Goal: Register for event/course

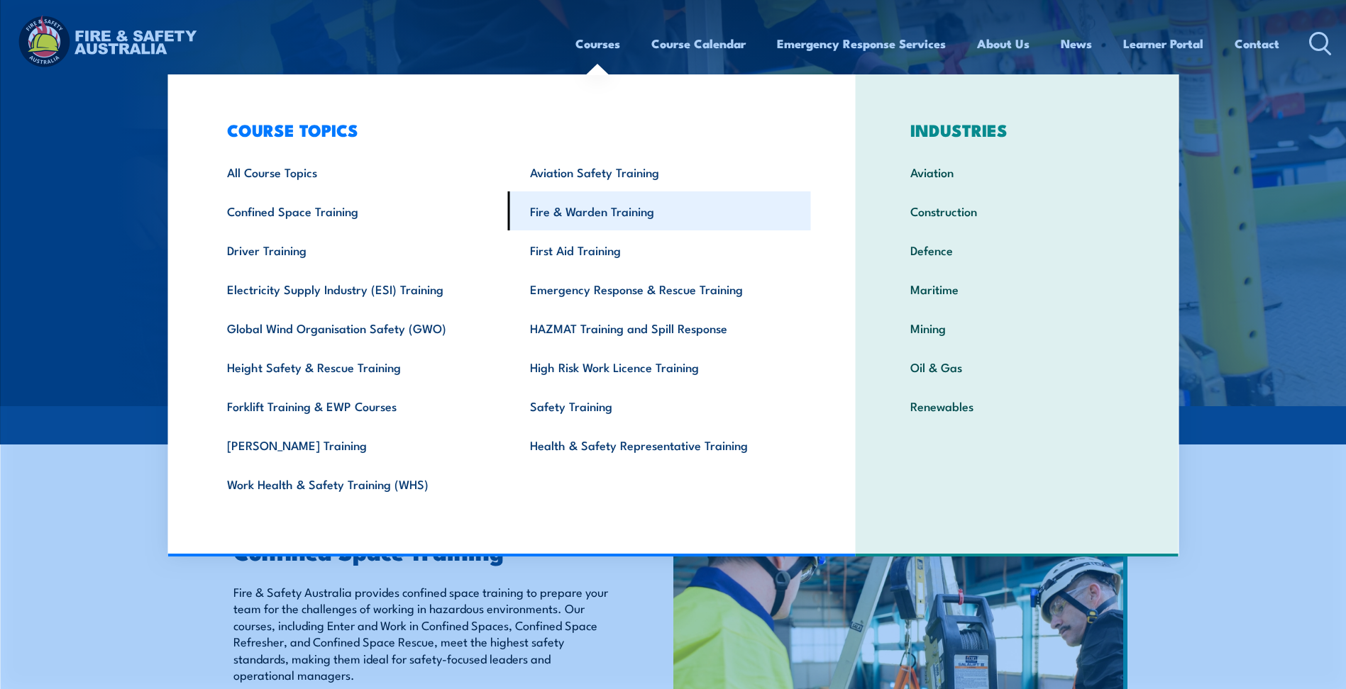
click at [625, 214] on link "Fire & Warden Training" at bounding box center [659, 211] width 303 height 39
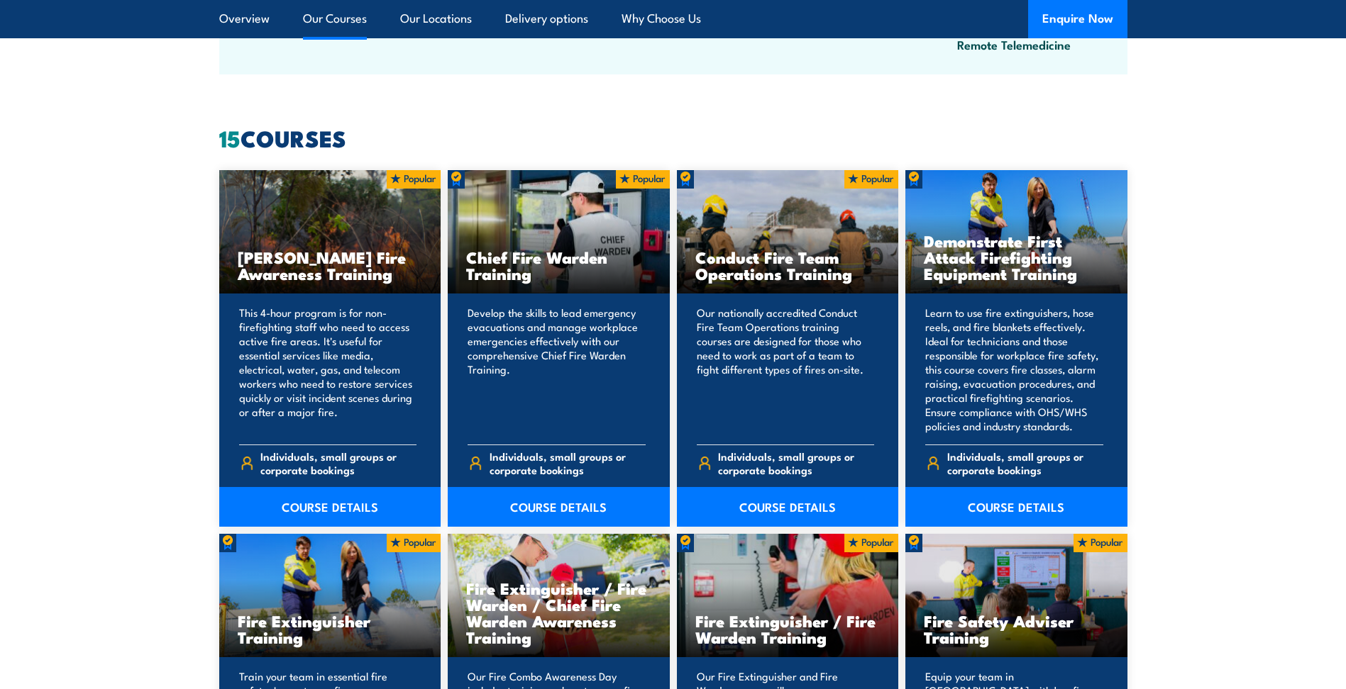
scroll to position [1135, 0]
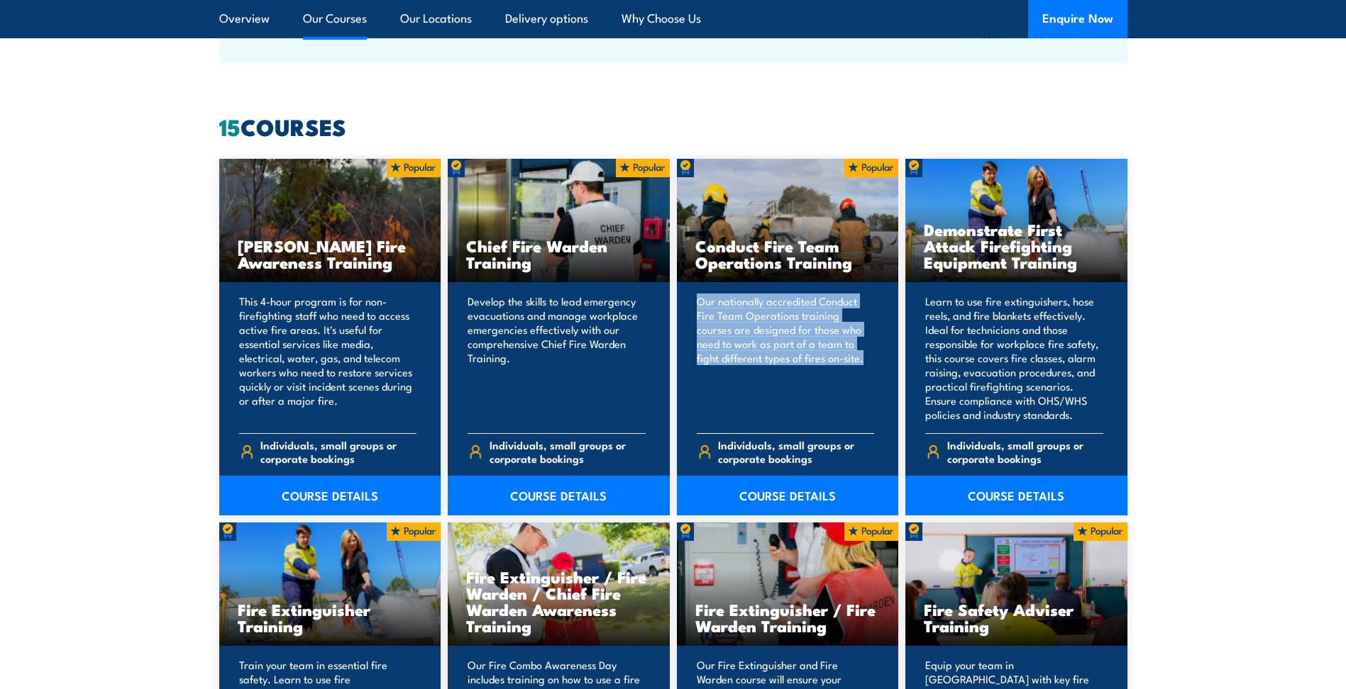
drag, startPoint x: 849, startPoint y: 355, endPoint x: 696, endPoint y: 303, distance: 162.0
click at [697, 303] on p "Our nationally accredited Conduct Fire Team Operations training courses are des…" at bounding box center [786, 358] width 178 height 128
drag, startPoint x: 696, startPoint y: 303, endPoint x: 775, endPoint y: 319, distance: 81.0
click at [775, 319] on p "Our nationally accredited Conduct Fire Team Operations training courses are des…" at bounding box center [786, 358] width 178 height 128
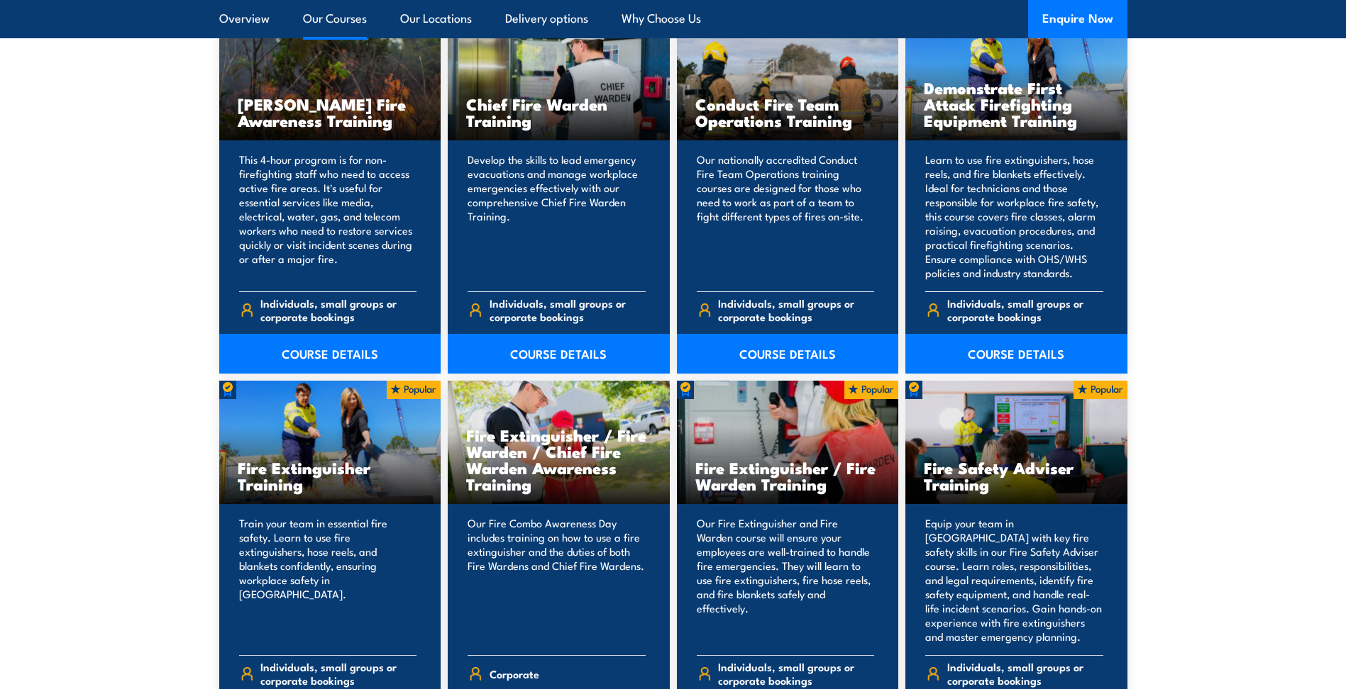
scroll to position [1348, 0]
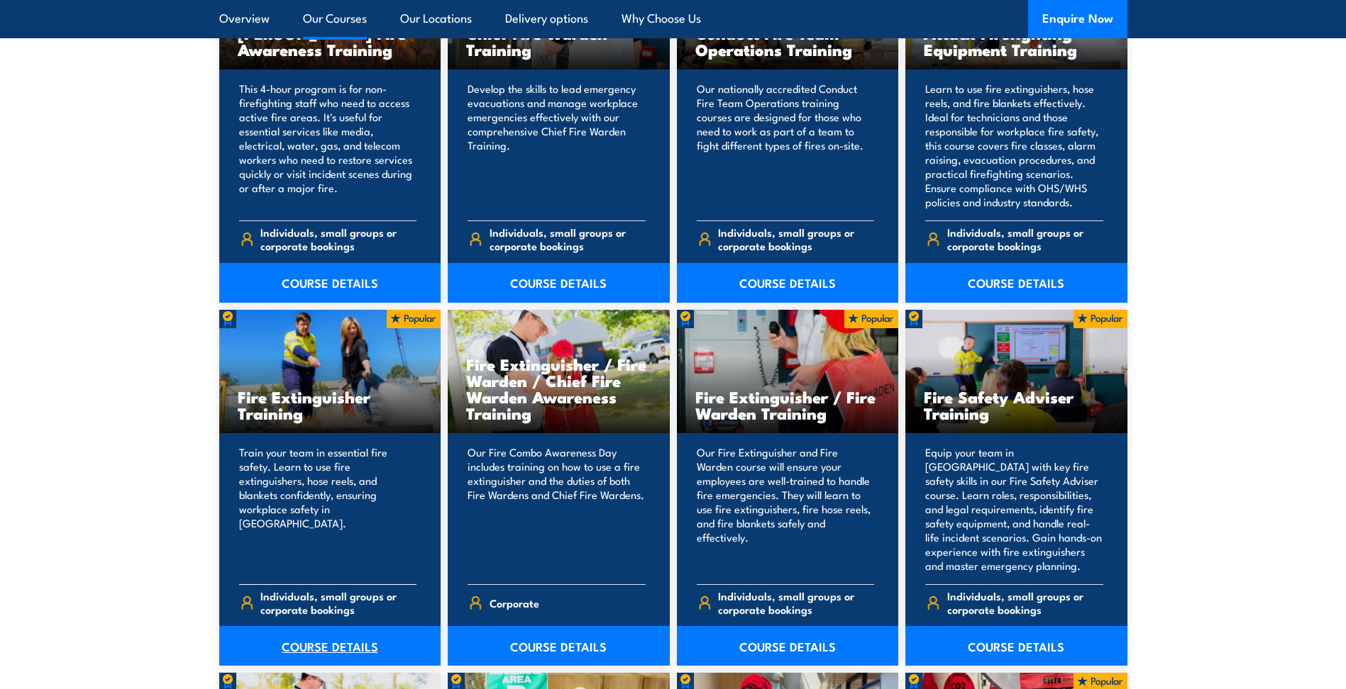
click at [301, 643] on link "COURSE DETAILS" at bounding box center [330, 646] width 222 height 40
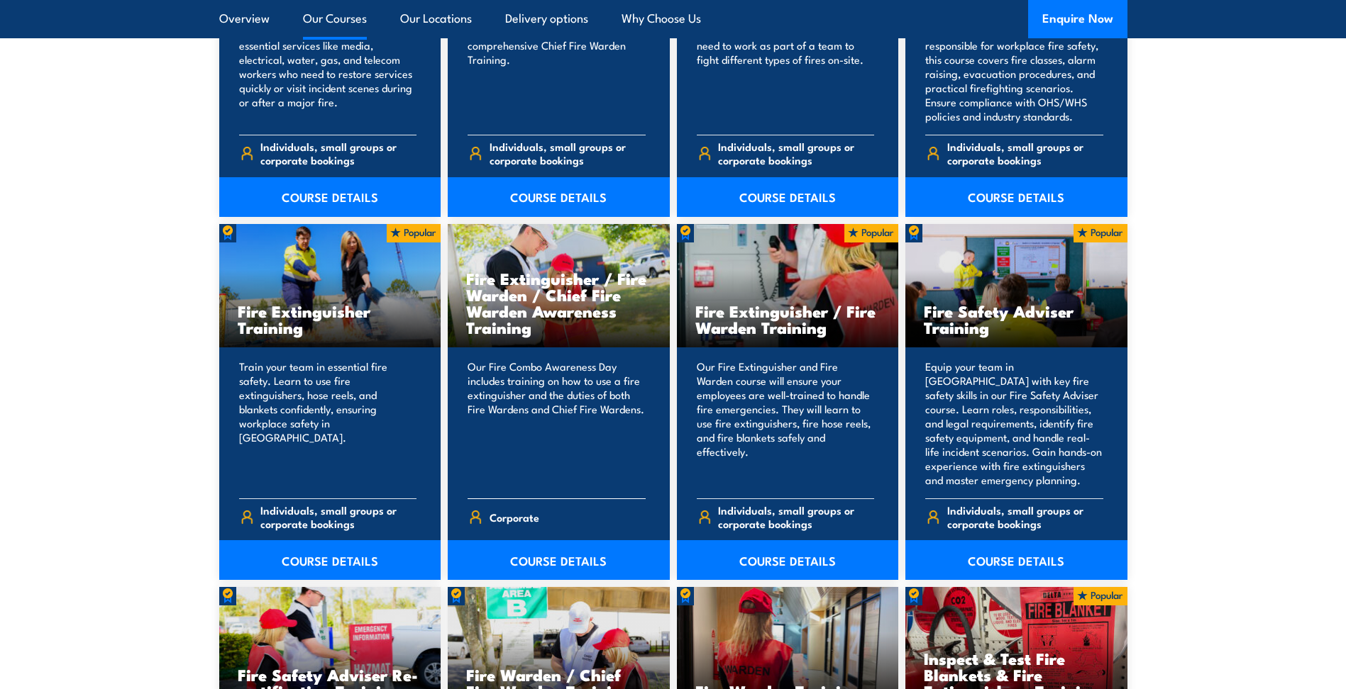
scroll to position [1348, 0]
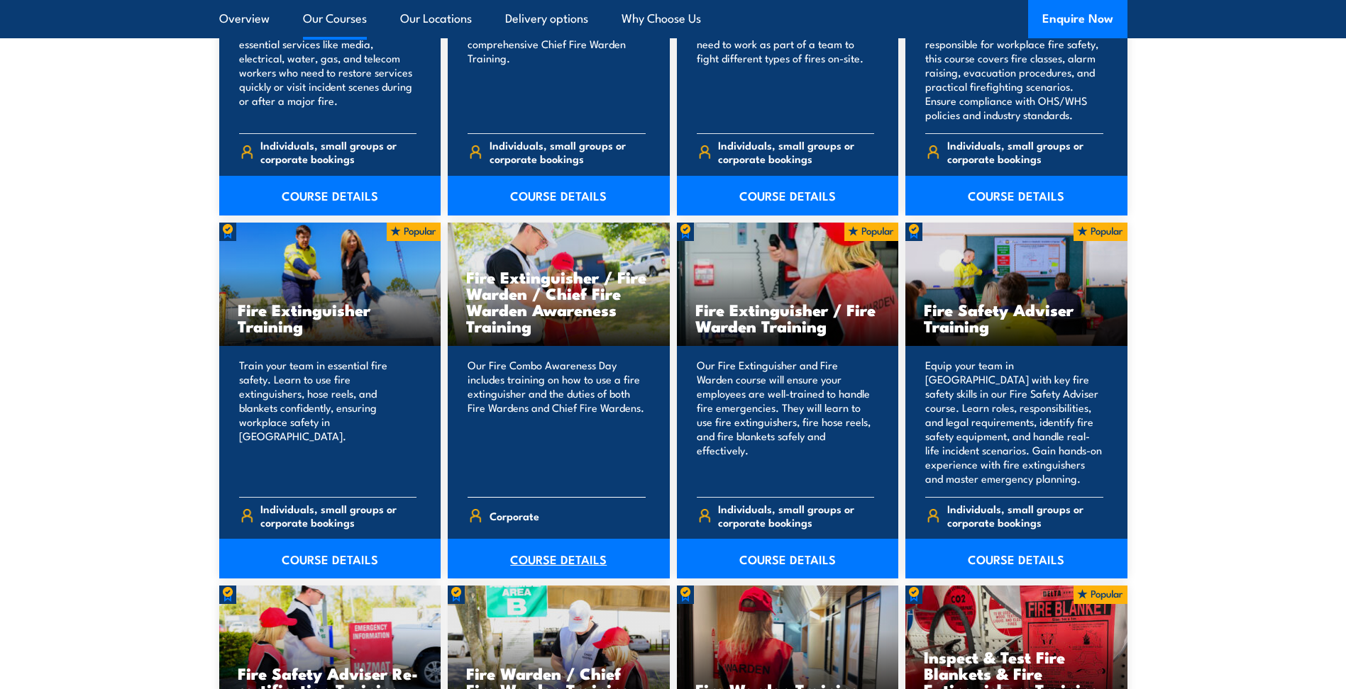
click at [546, 558] on link "COURSE DETAILS" at bounding box center [559, 559] width 222 height 40
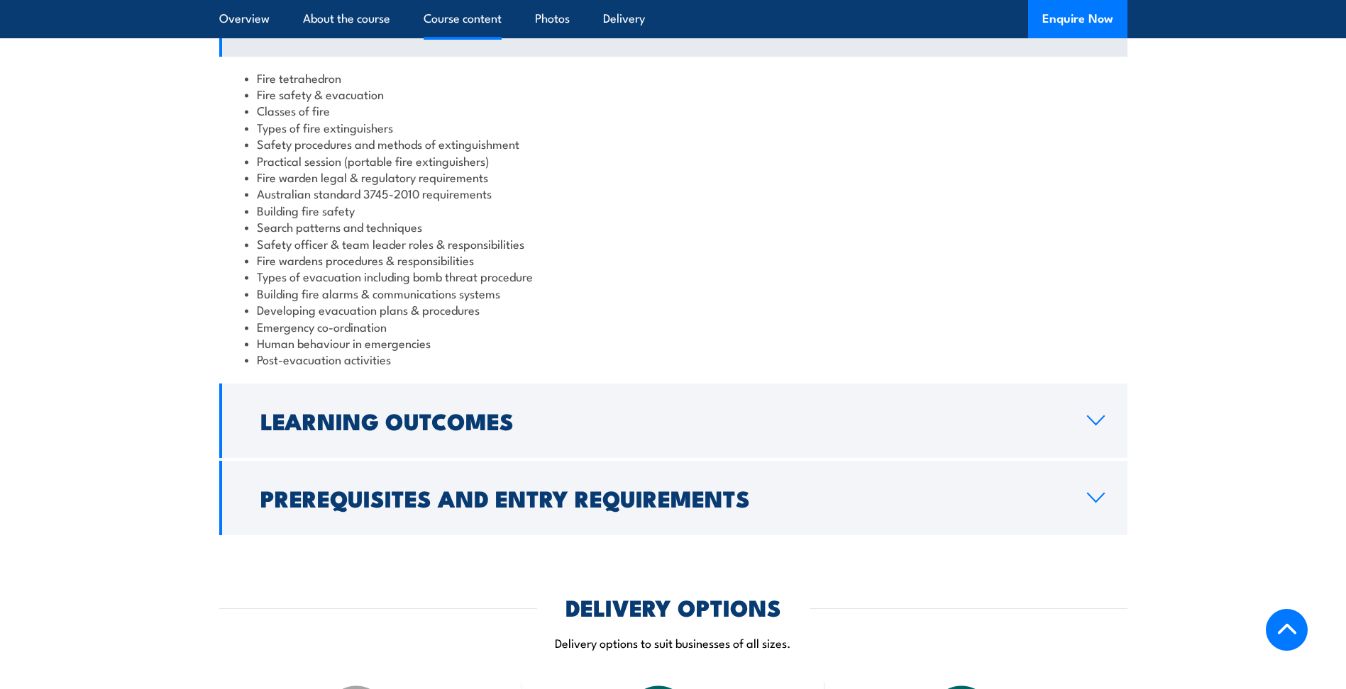
scroll to position [1277, 0]
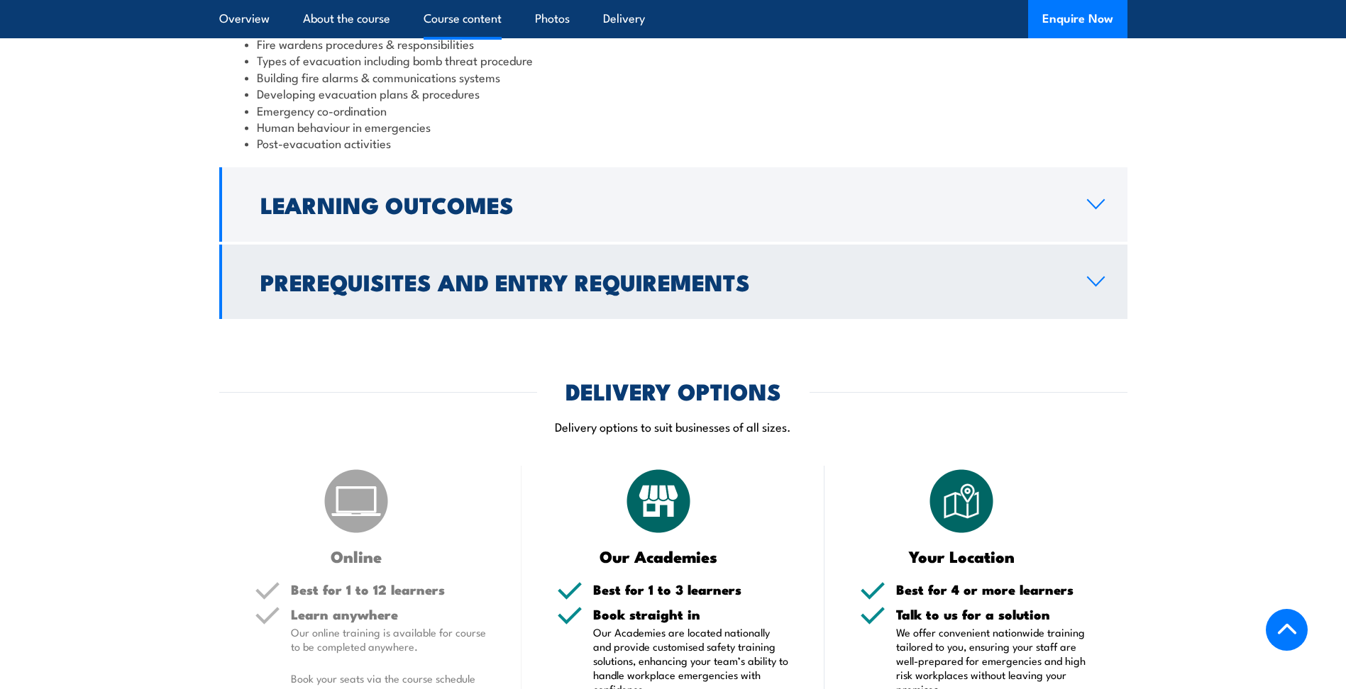
click at [1098, 276] on icon at bounding box center [1095, 281] width 19 height 11
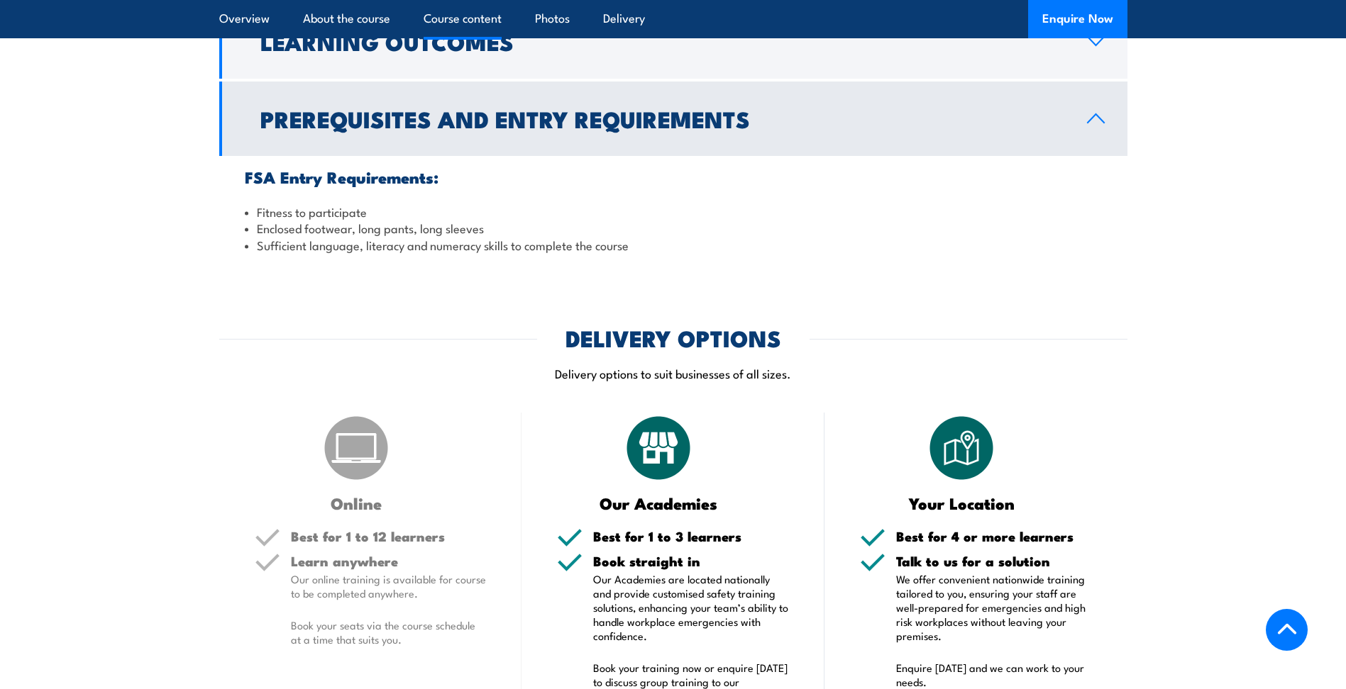
scroll to position [1328, 0]
click at [1092, 84] on link "Prerequisites and Entry Requirements" at bounding box center [673, 119] width 908 height 74
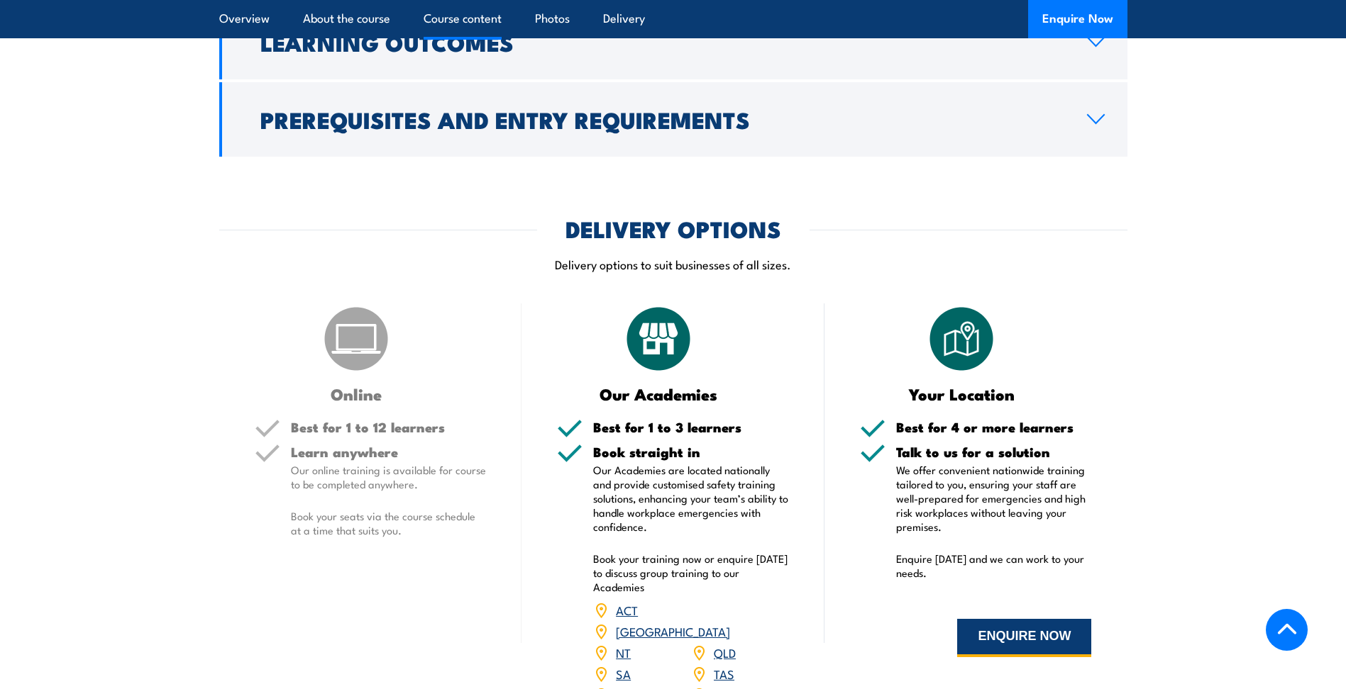
click at [1014, 619] on button "ENQUIRE NOW" at bounding box center [1024, 638] width 134 height 38
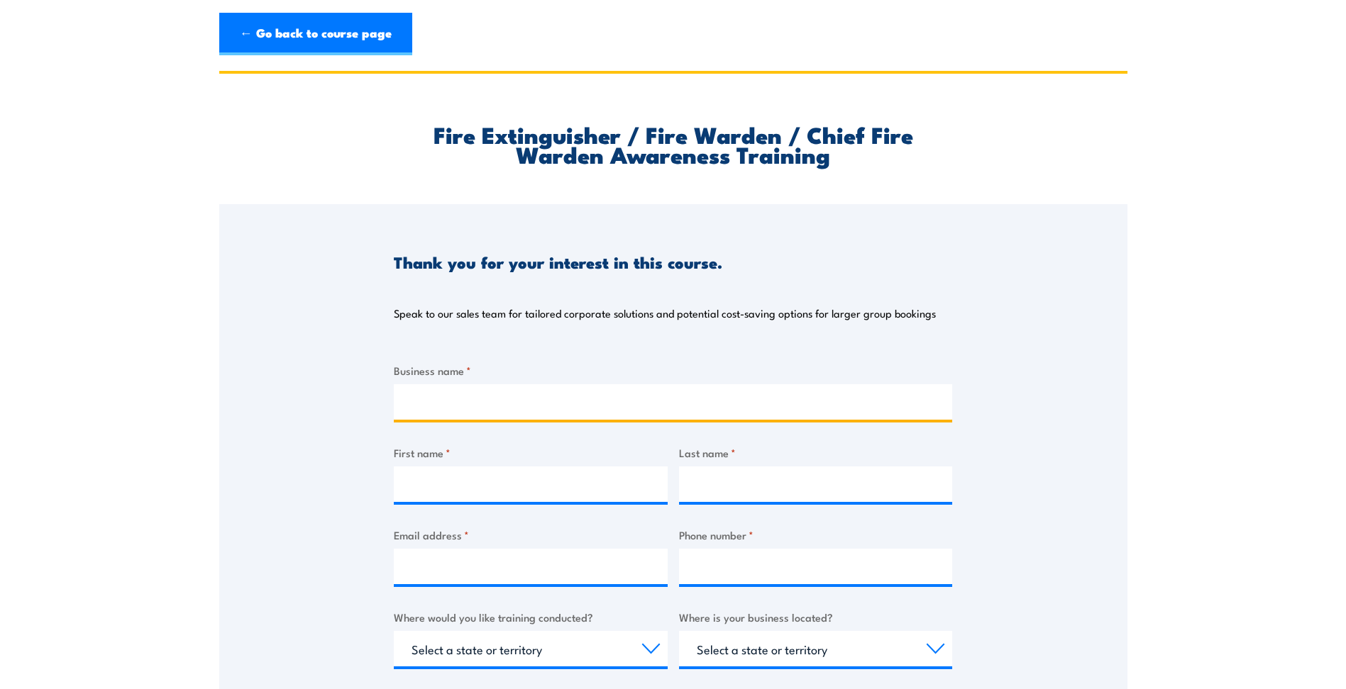
drag, startPoint x: 497, startPoint y: 411, endPoint x: 508, endPoint y: 413, distance: 10.7
click at [497, 411] on input "Business name *" at bounding box center [673, 401] width 558 height 35
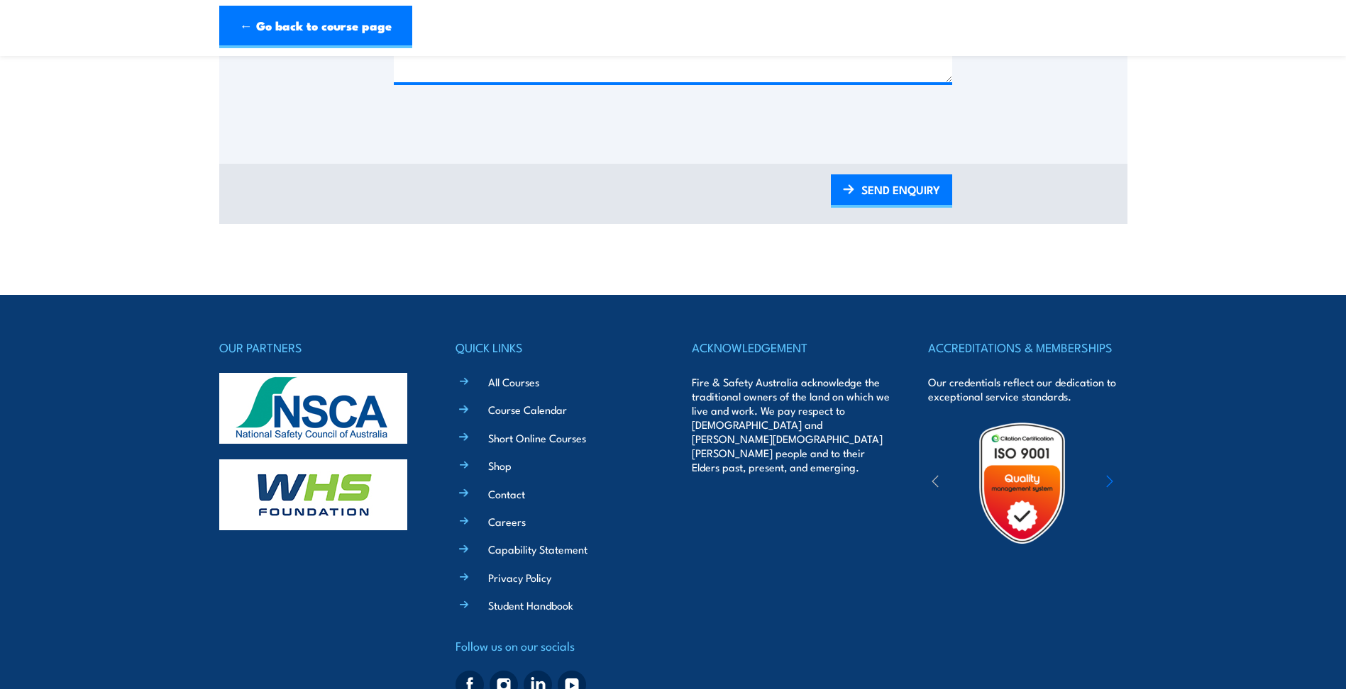
scroll to position [847, 0]
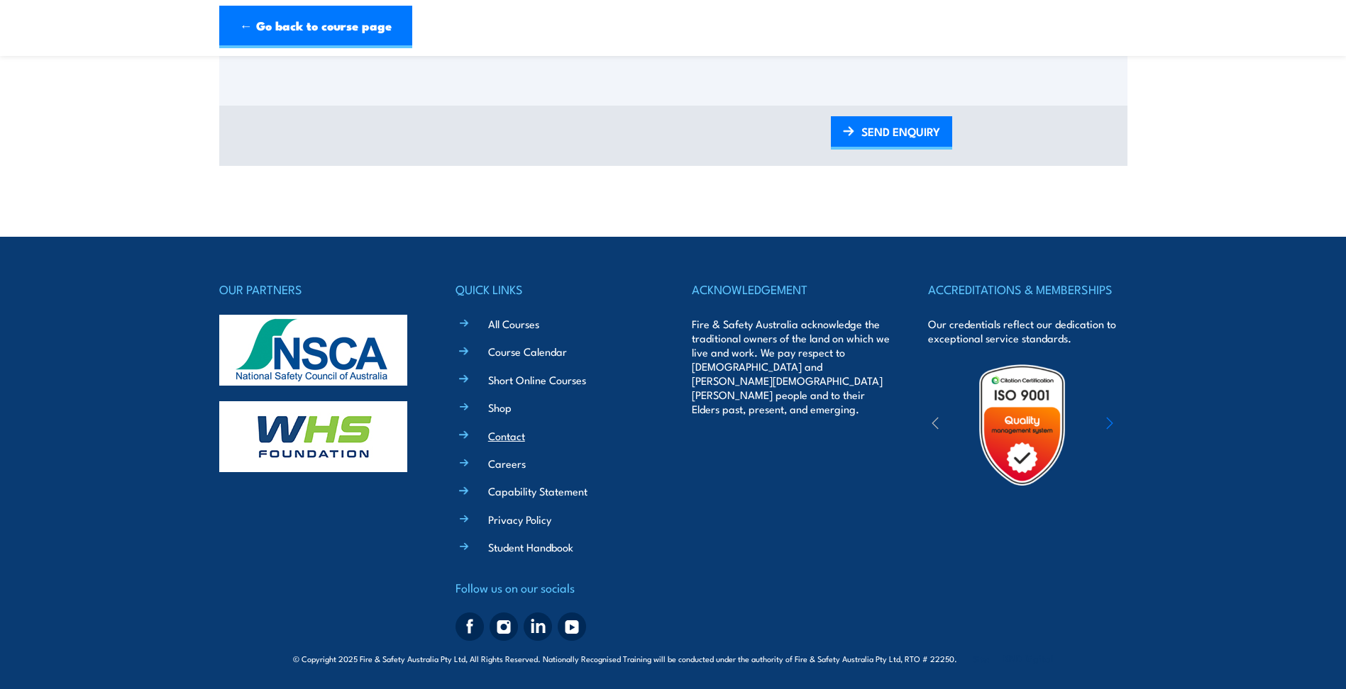
type input "Ric"
click at [522, 439] on link "Contact" at bounding box center [506, 435] width 37 height 15
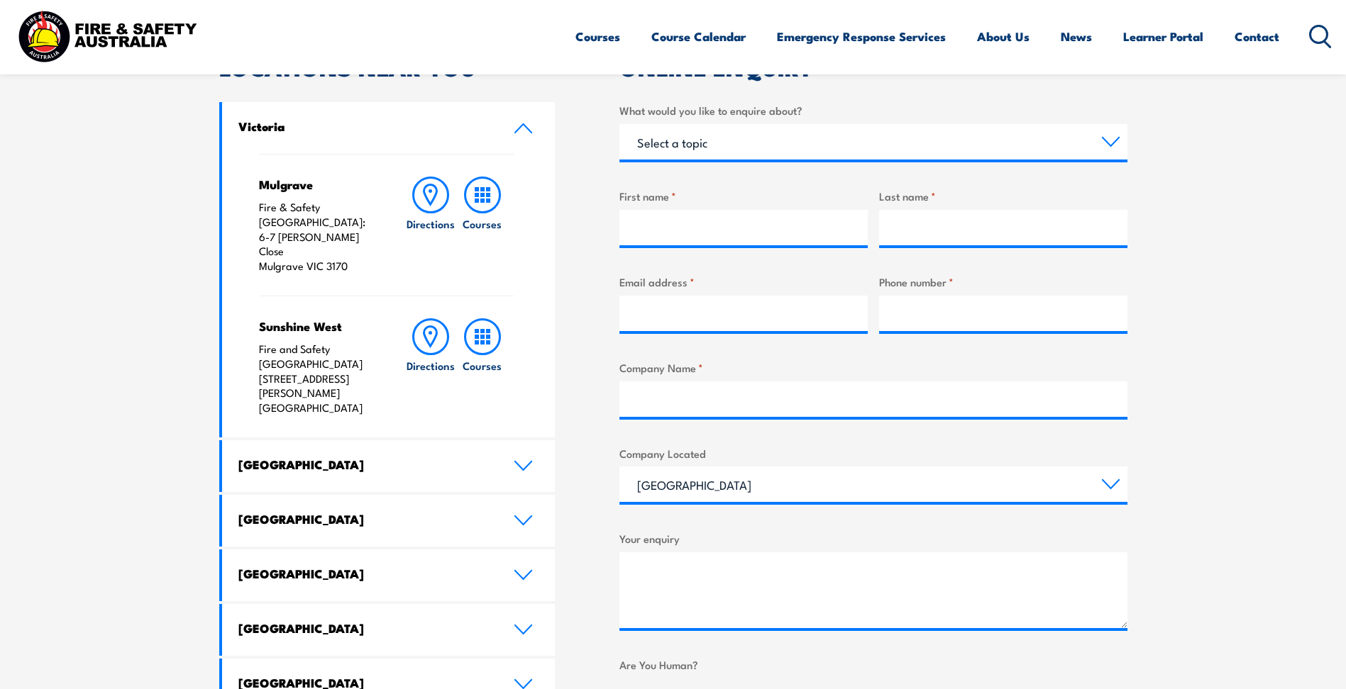
scroll to position [497, 0]
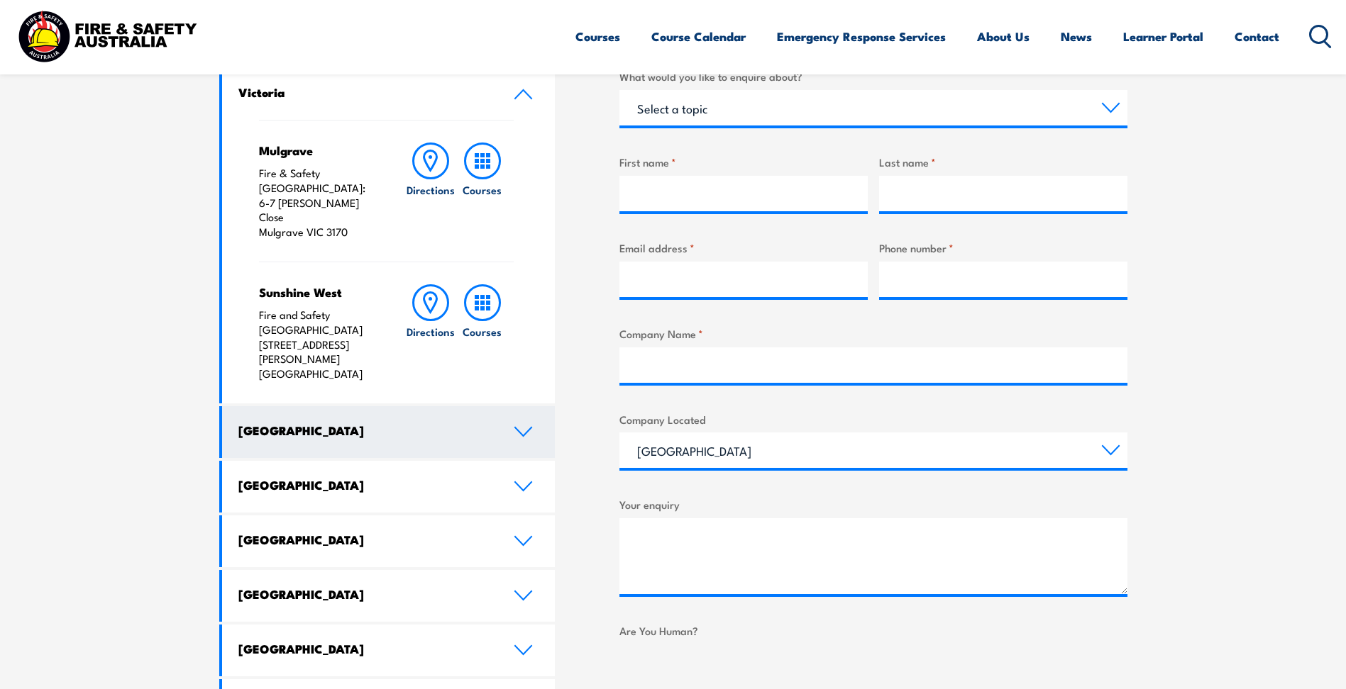
click at [380, 423] on h4 "[GEOGRAPHIC_DATA]" at bounding box center [365, 431] width 254 height 16
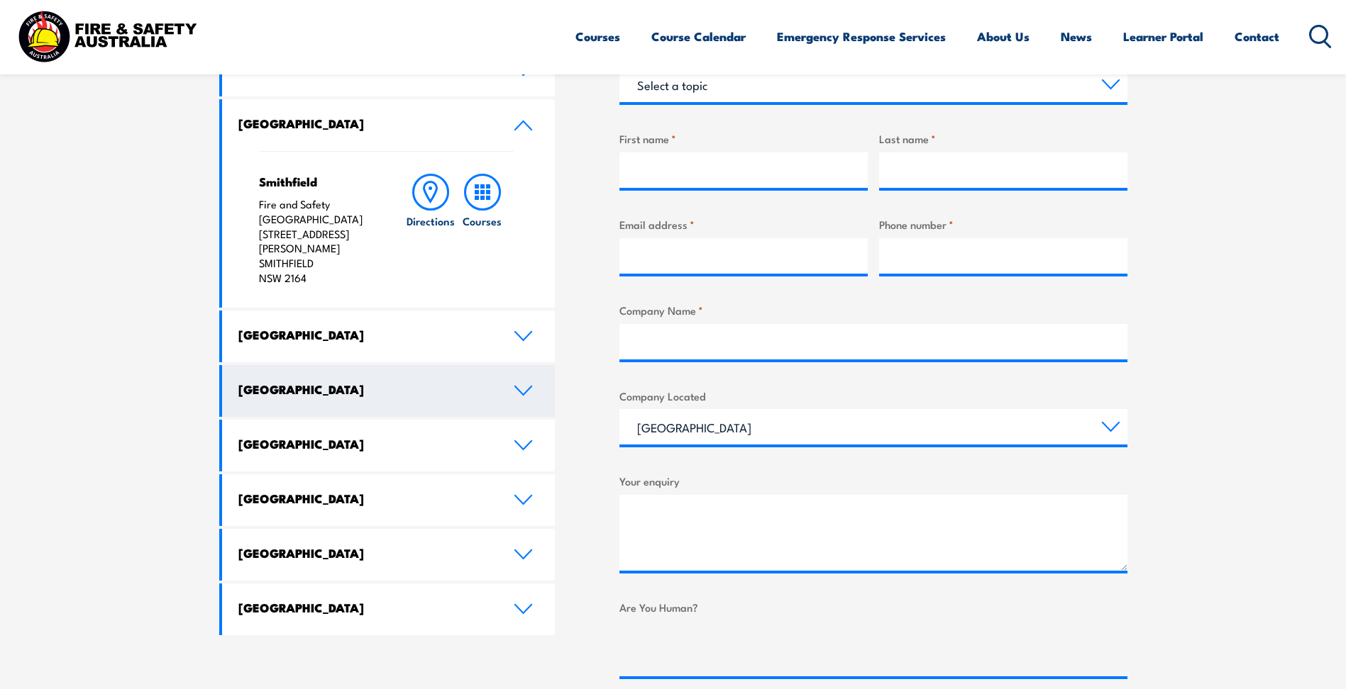
scroll to position [213, 0]
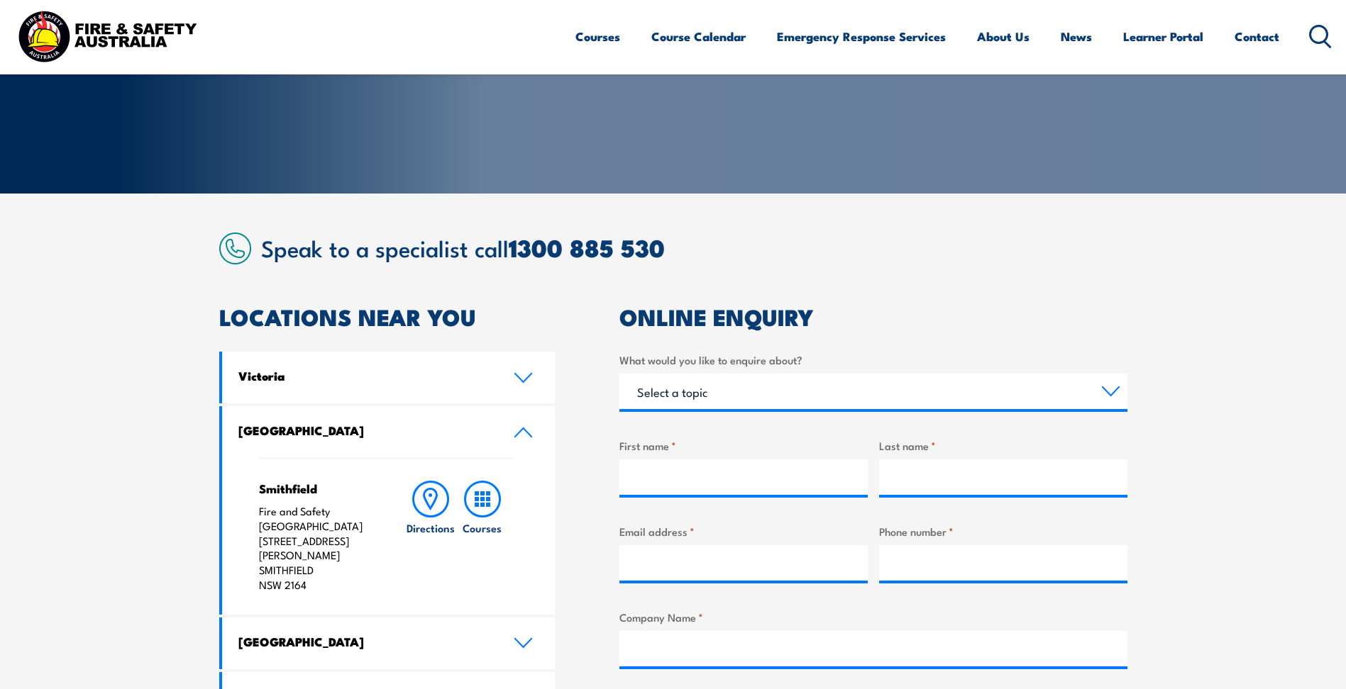
click at [799, 271] on article "Speak to a specialist call 1300 885 530 LOCATIONS NEAR YOU Victoria Mulgrave Fi…" at bounding box center [673, 639] width 908 height 812
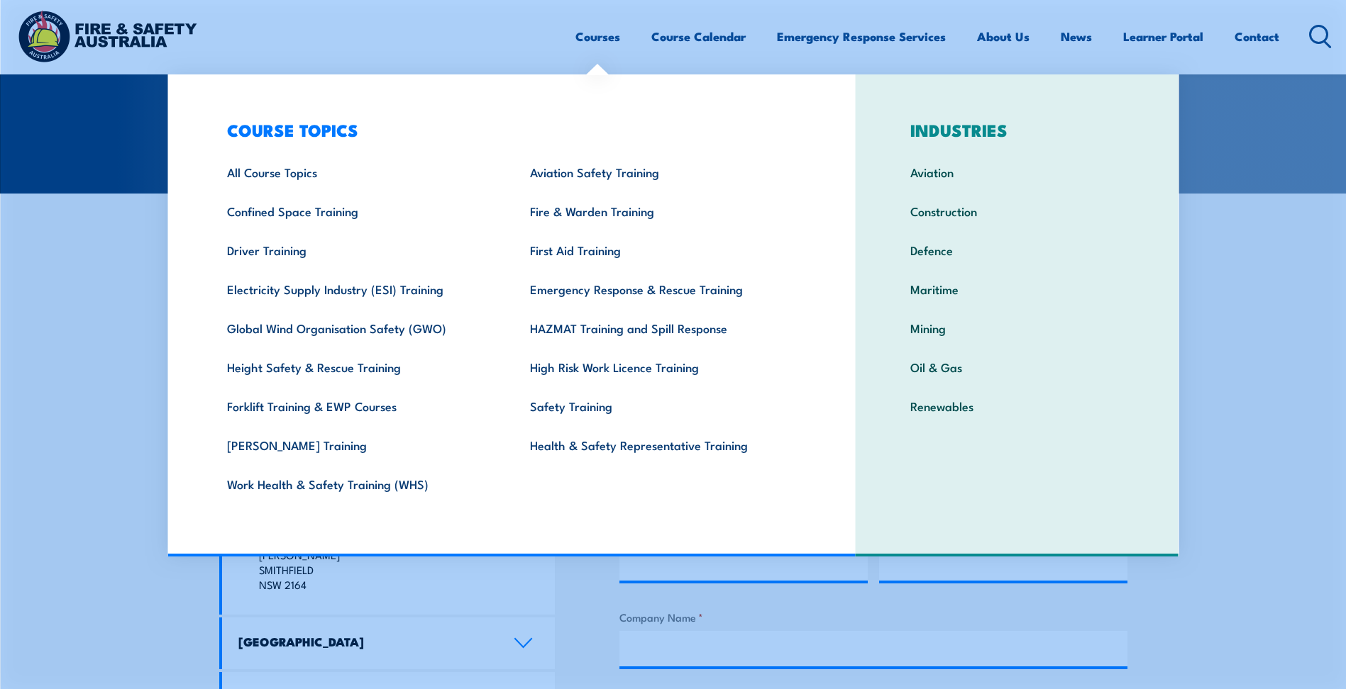
click at [598, 48] on link "Courses" at bounding box center [597, 37] width 45 height 38
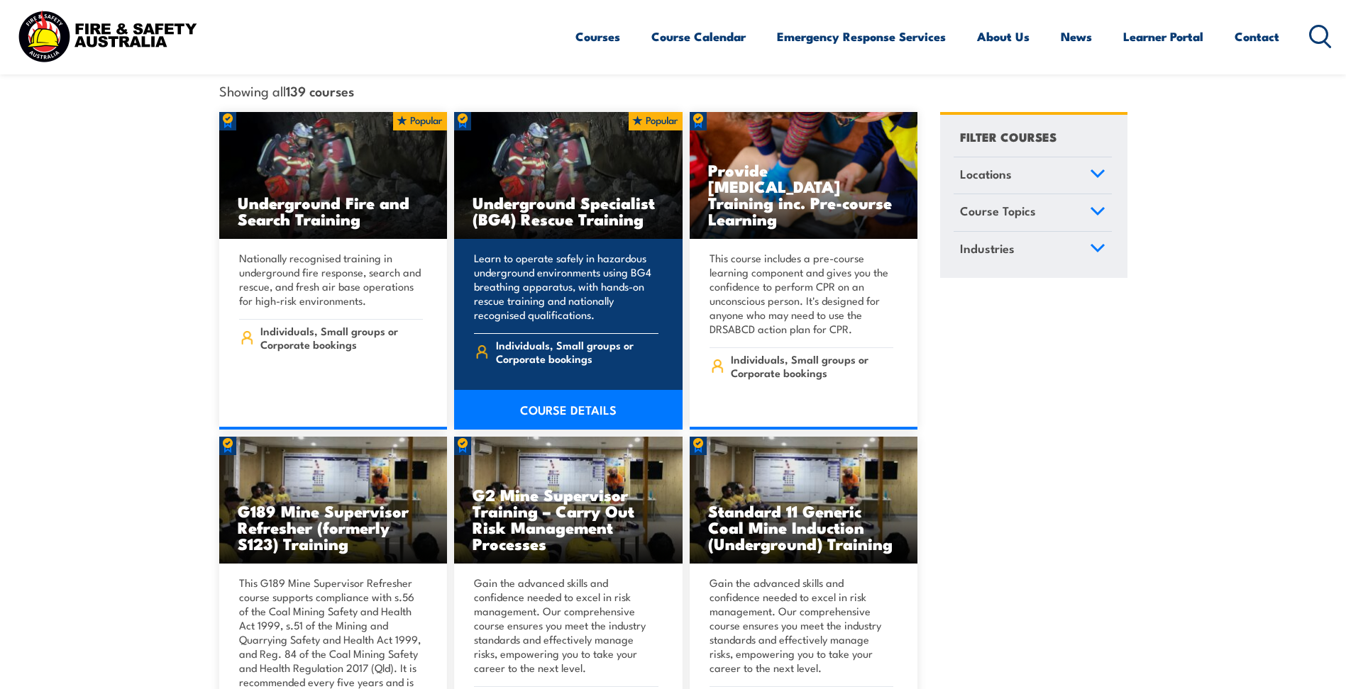
scroll to position [497, 0]
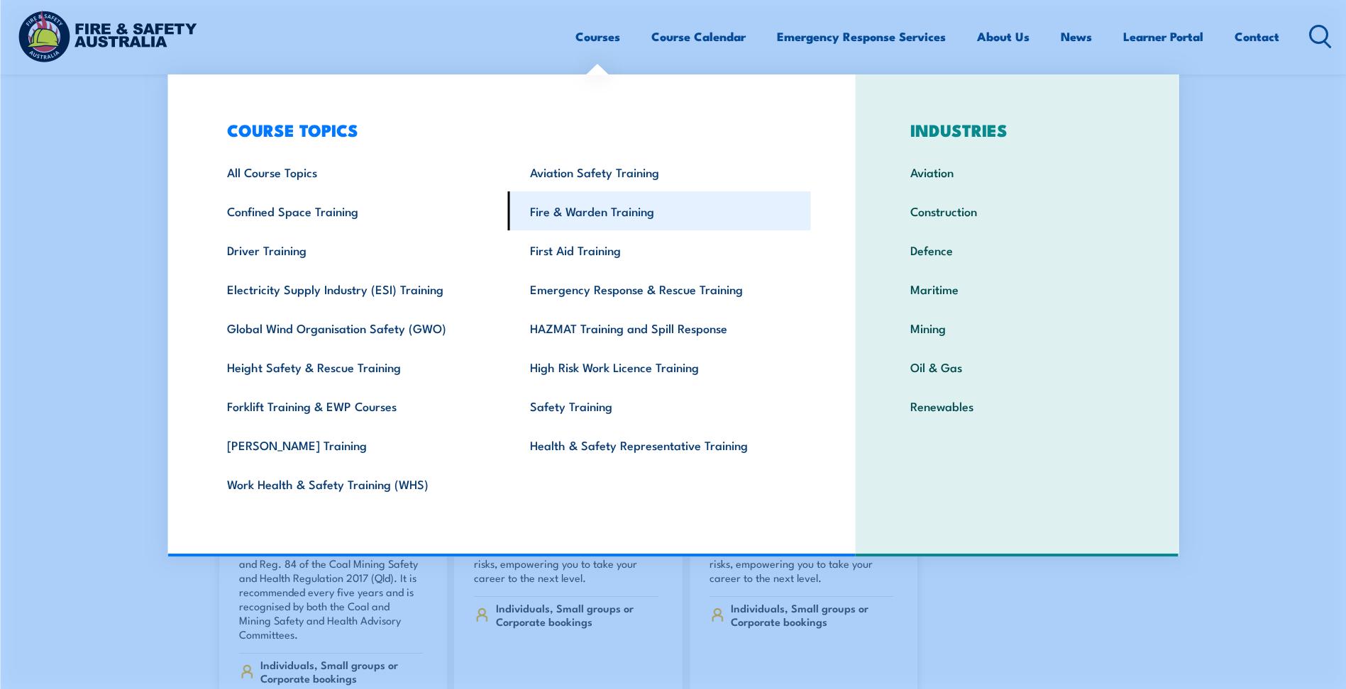
click at [611, 224] on link "Fire & Warden Training" at bounding box center [659, 211] width 303 height 39
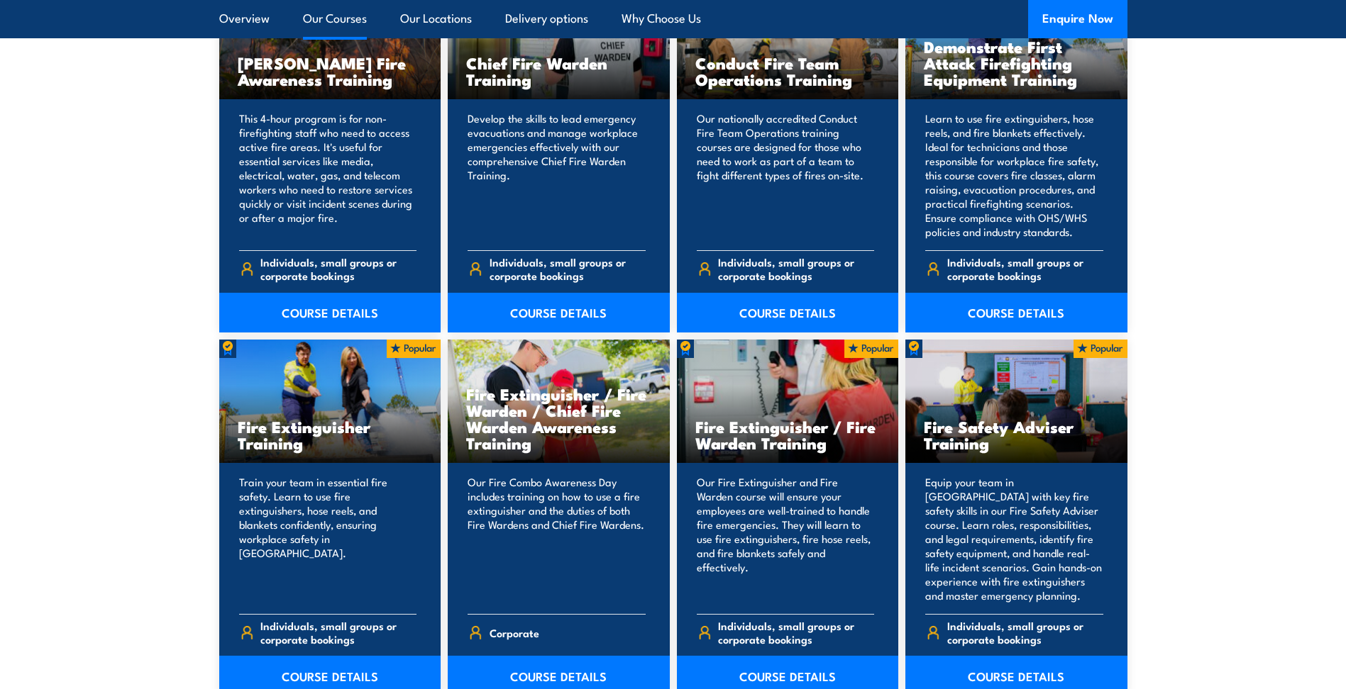
scroll to position [1206, 0]
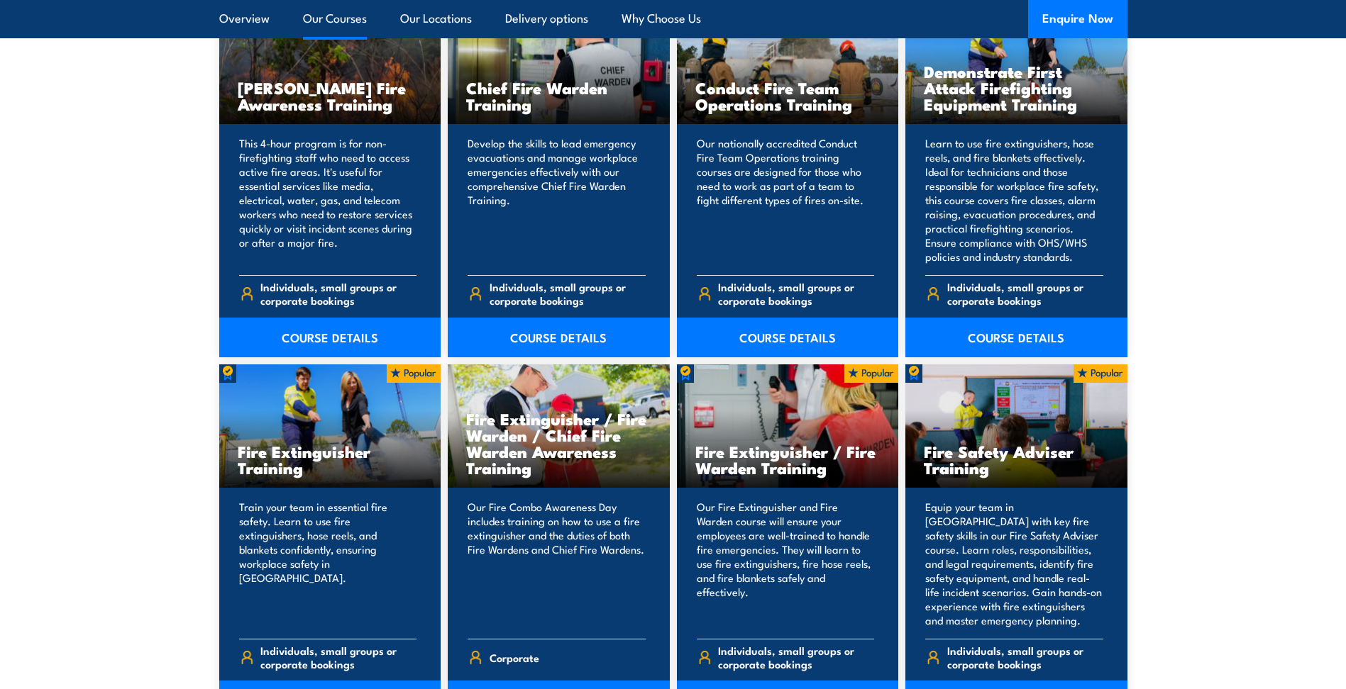
drag, startPoint x: 323, startPoint y: 471, endPoint x: 236, endPoint y: 453, distance: 89.0
click at [236, 453] on div "Fire Extinguisher Training" at bounding box center [330, 427] width 222 height 124
click at [539, 472] on h3 "Fire Extinguisher / Fire Warden / Chief Fire Warden Awareness Training" at bounding box center [558, 443] width 185 height 65
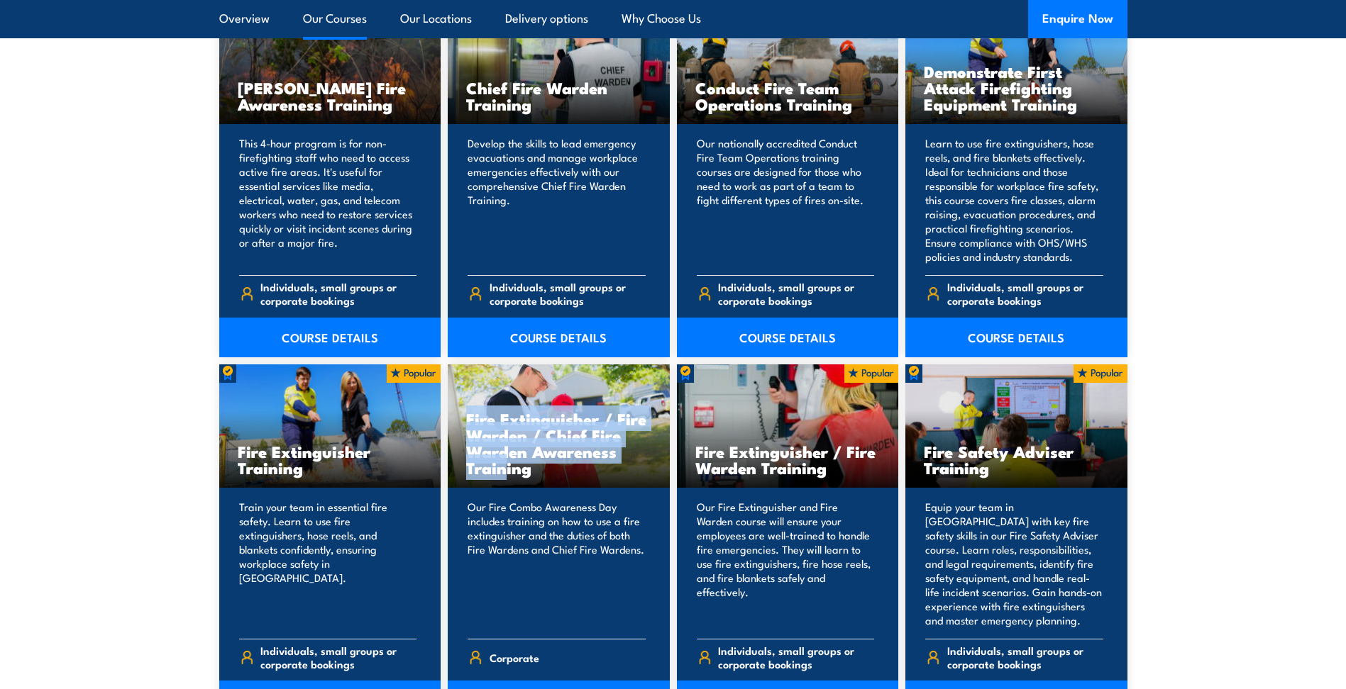
drag, startPoint x: 584, startPoint y: 477, endPoint x: 481, endPoint y: 443, distance: 108.3
click at [480, 441] on div "Fire Extinguisher / Fire Warden / Chief Fire Warden Awareness Training" at bounding box center [559, 427] width 222 height 124
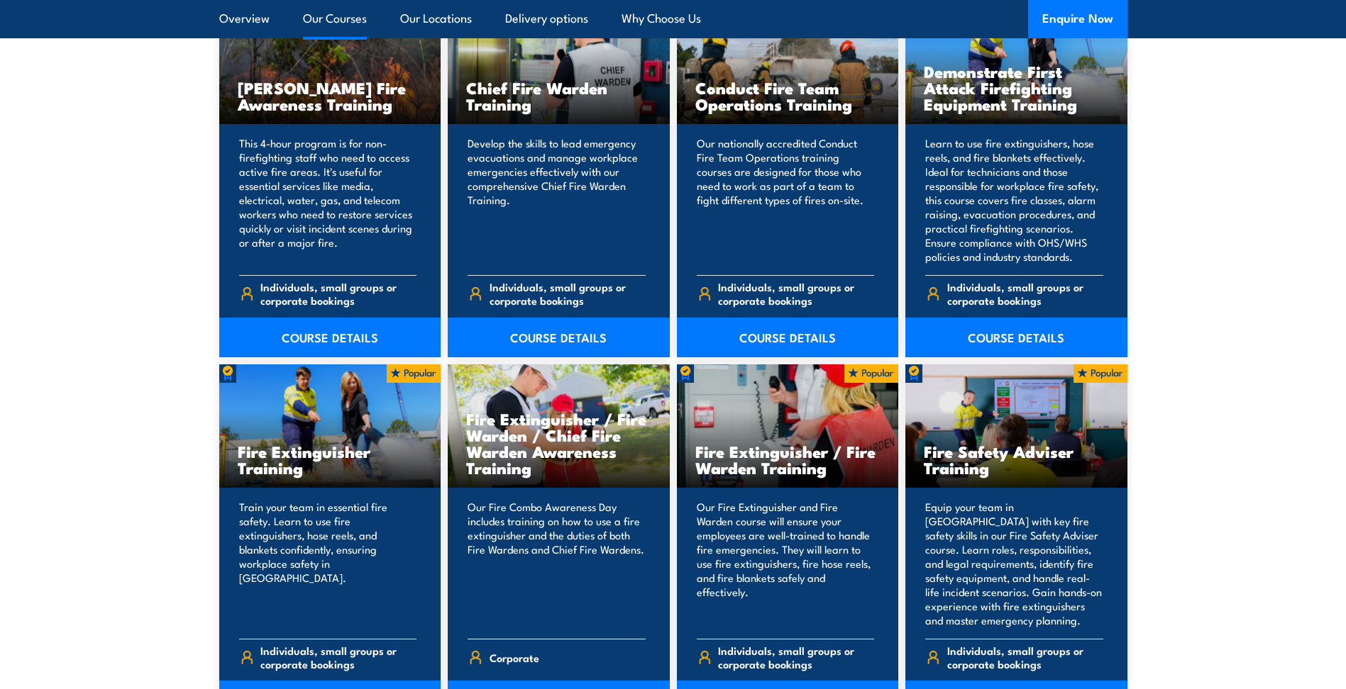
click at [558, 471] on h3 "Fire Extinguisher / Fire Warden / Chief Fire Warden Awareness Training" at bounding box center [558, 443] width 185 height 65
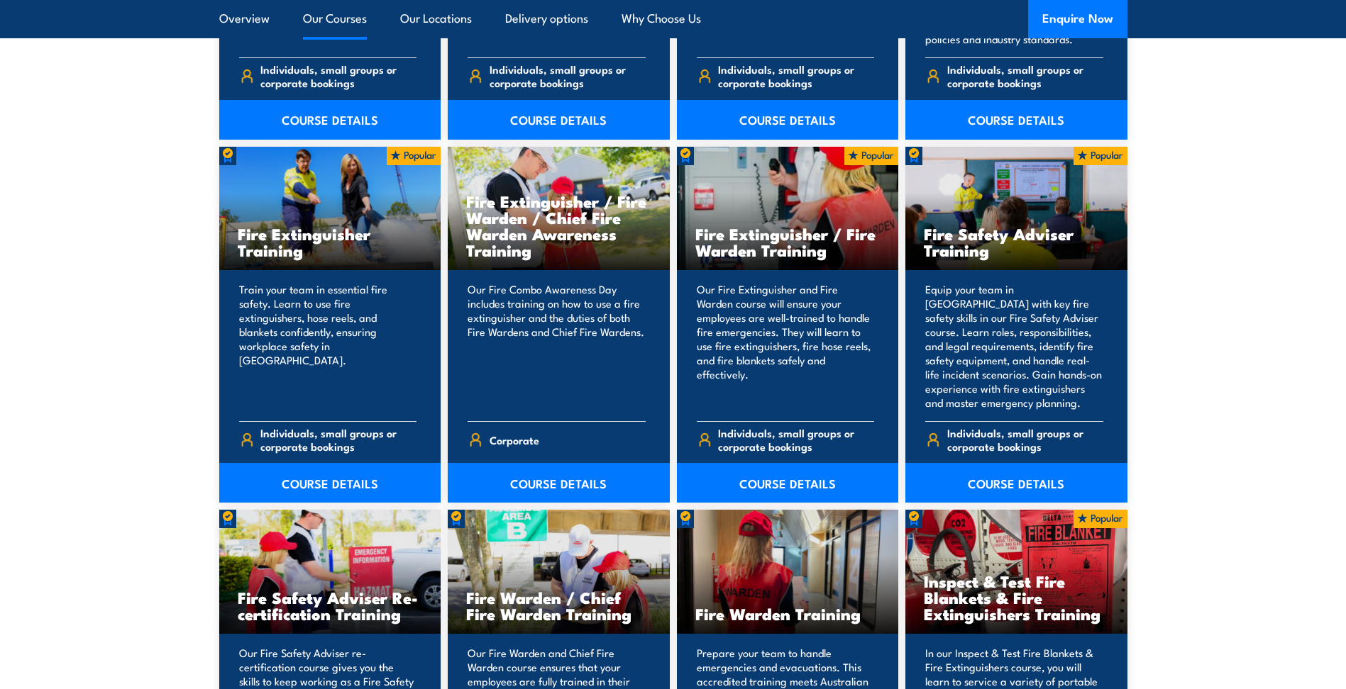
scroll to position [1338, 0]
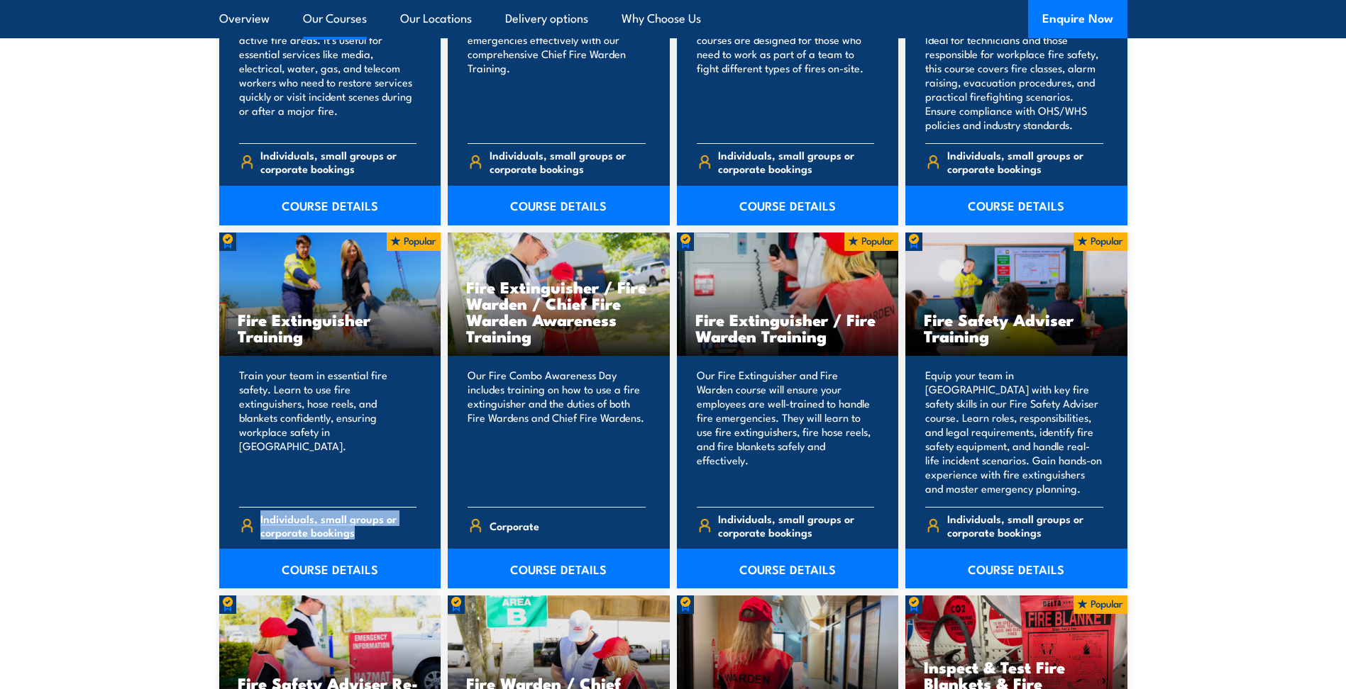
drag, startPoint x: 362, startPoint y: 532, endPoint x: 256, endPoint y: 518, distance: 106.6
click at [256, 518] on div "Individuals, small groups or corporate bookings" at bounding box center [328, 527] width 178 height 40
drag, startPoint x: 256, startPoint y: 518, endPoint x: 186, endPoint y: 497, distance: 73.4
click at [186, 497] on section "15 COURSES Bush Fire Awareness Training" at bounding box center [673, 567] width 1346 height 1483
drag, startPoint x: 537, startPoint y: 339, endPoint x: 465, endPoint y: 294, distance: 84.4
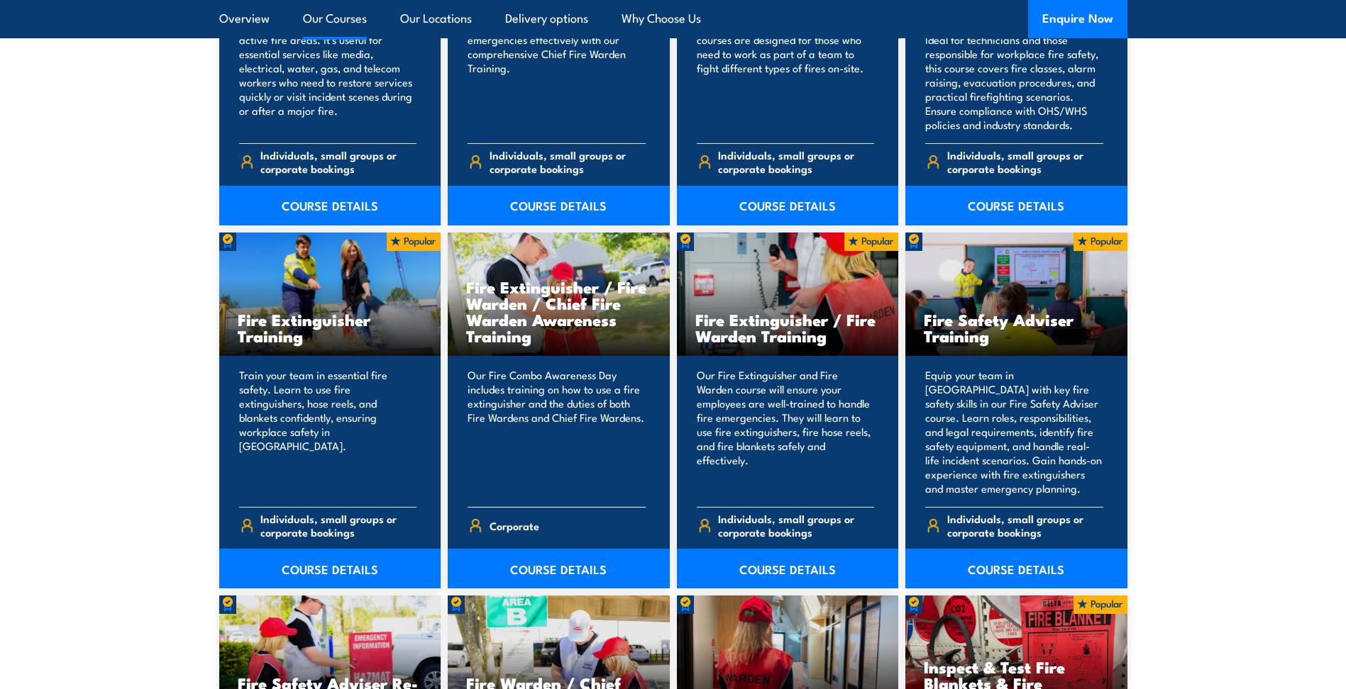
click at [465, 294] on div "Fire Extinguisher / Fire Warden / Chief Fire Warden Awareness Training" at bounding box center [559, 295] width 222 height 124
drag, startPoint x: 465, startPoint y: 294, endPoint x: 509, endPoint y: 291, distance: 43.4
click at [504, 290] on h3 "Fire Extinguisher / Fire Warden / Chief Fire Warden Awareness Training" at bounding box center [558, 311] width 185 height 65
drag, startPoint x: 285, startPoint y: 323, endPoint x: 336, endPoint y: 337, distance: 52.3
click at [336, 337] on h3 "Fire Extinguisher Training" at bounding box center [330, 327] width 185 height 33
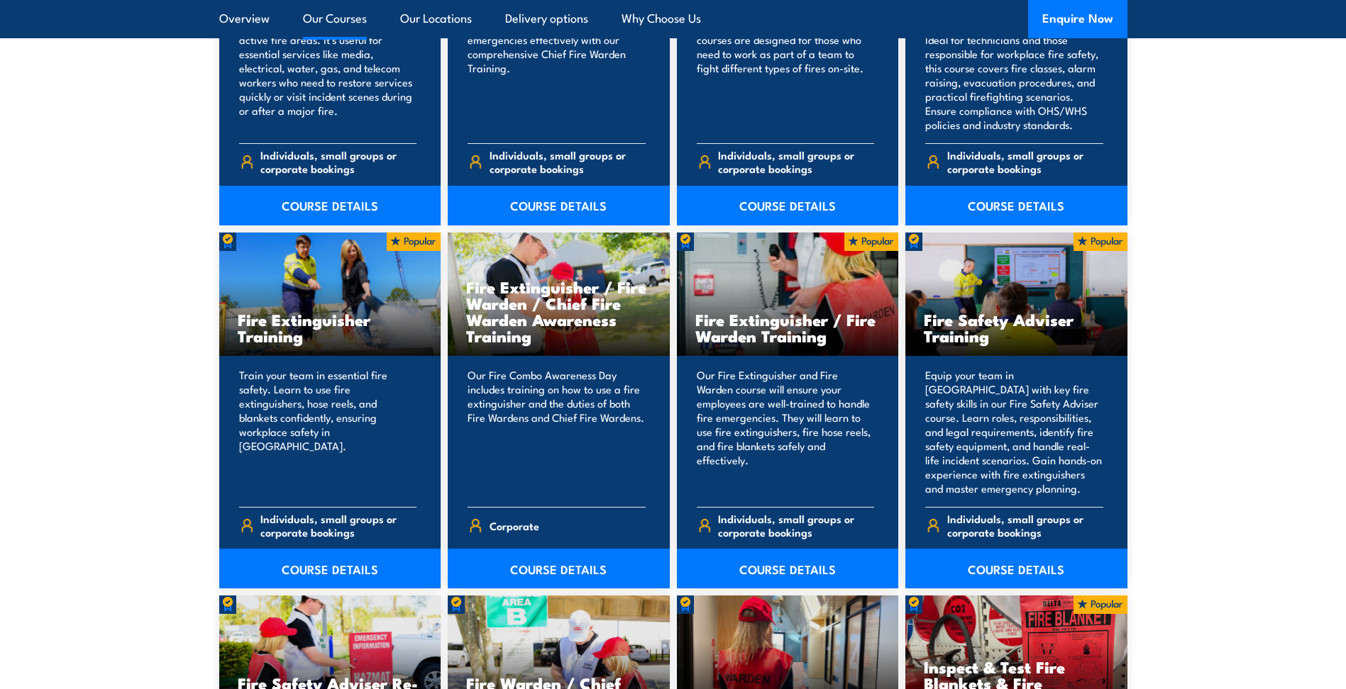
drag, startPoint x: 336, startPoint y: 337, endPoint x: 77, endPoint y: 338, distance: 258.9
click at [76, 338] on section "15 COURSES Bush Fire Awareness Training" at bounding box center [673, 567] width 1346 height 1483
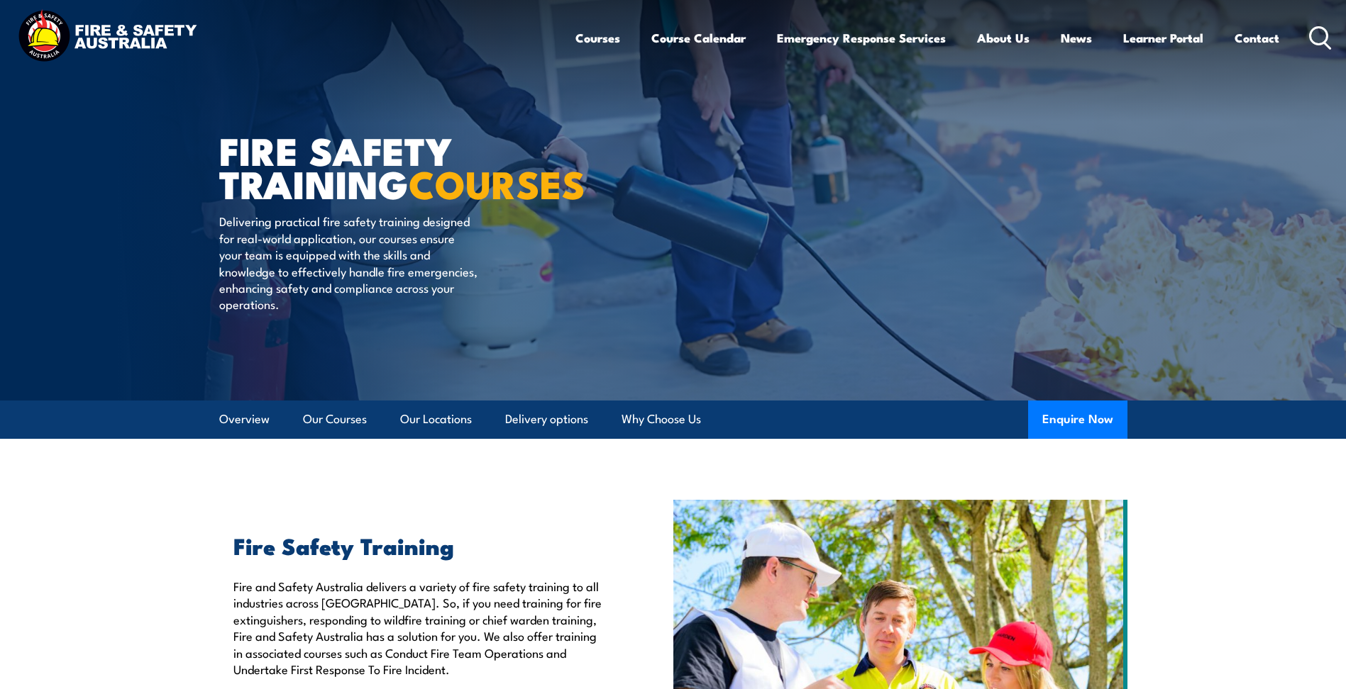
scroll to position [0, 0]
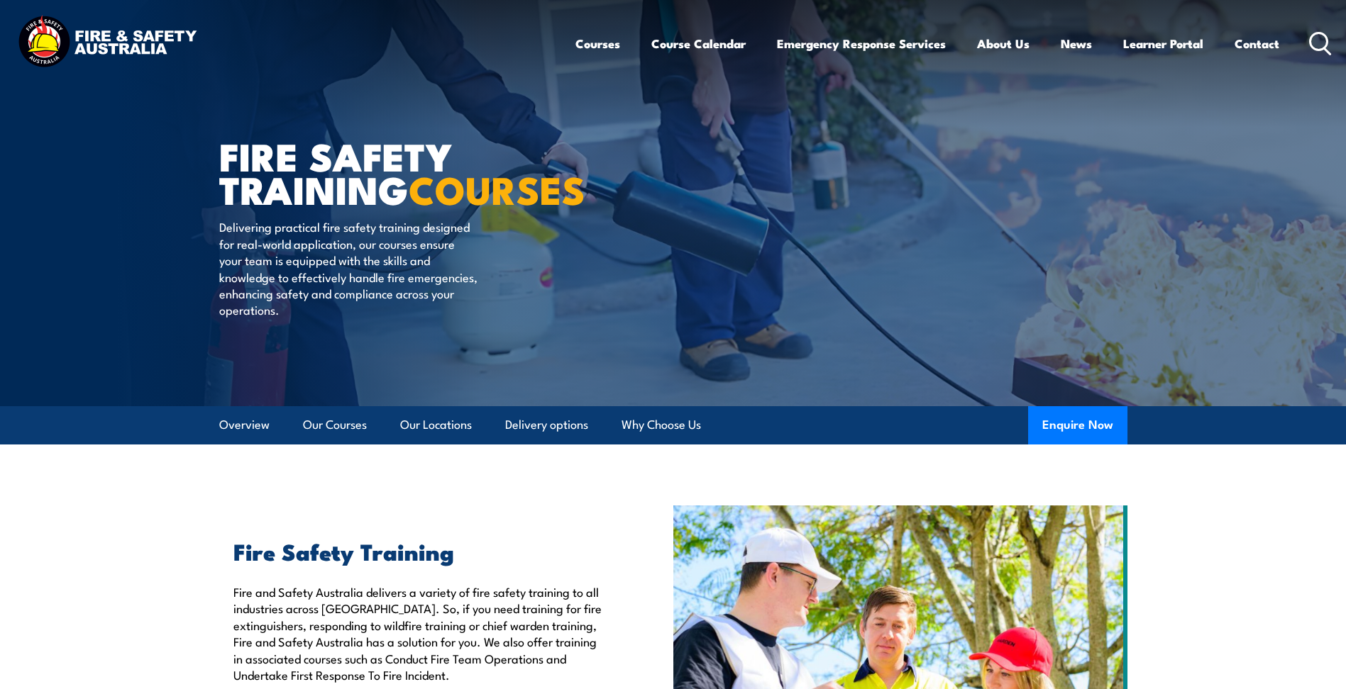
click at [1321, 36] on icon at bounding box center [1320, 43] width 23 height 23
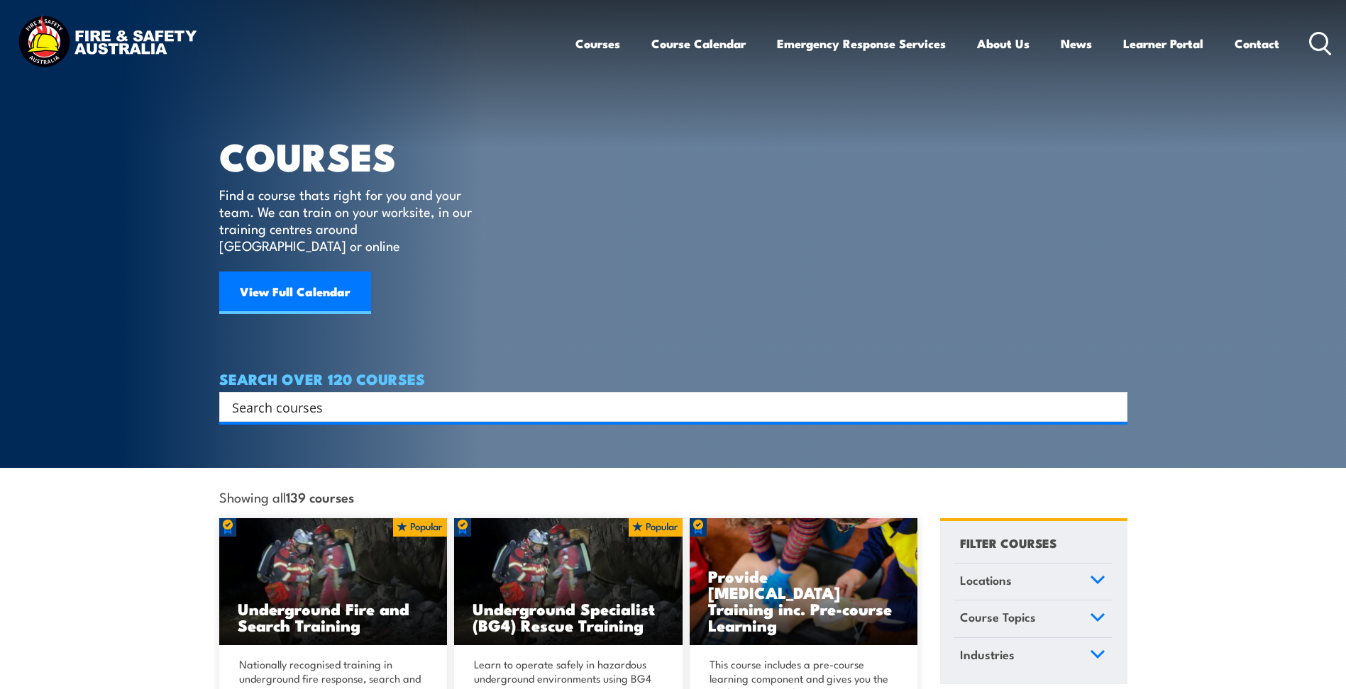
click at [406, 397] on input "Search input" at bounding box center [664, 407] width 864 height 21
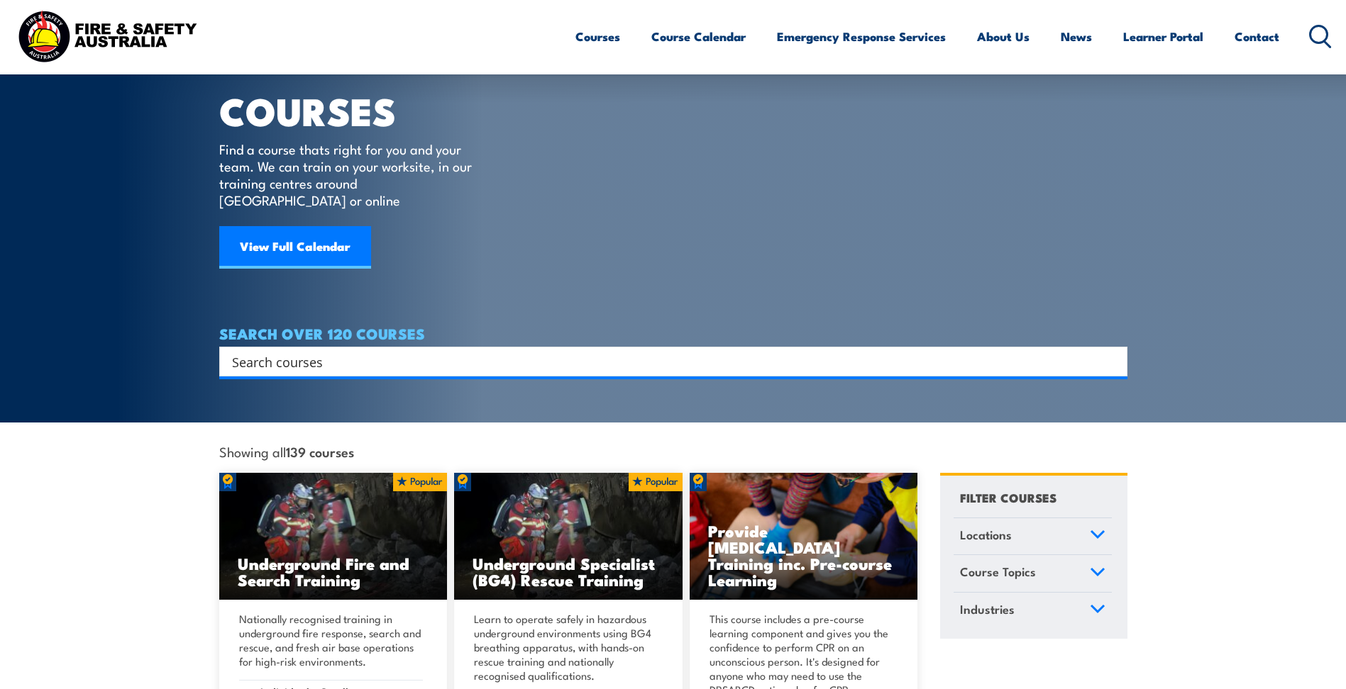
scroll to position [71, 0]
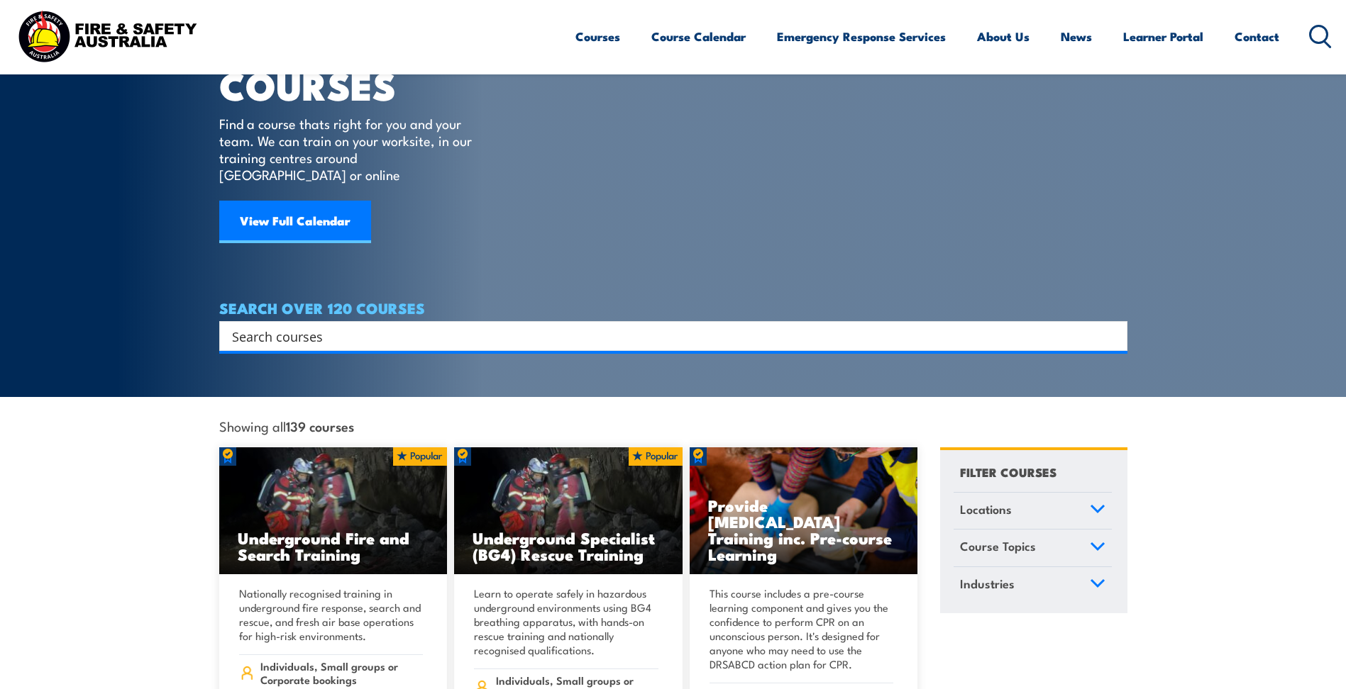
click at [455, 326] on input "Search input" at bounding box center [664, 336] width 864 height 21
type input "fit test"
